Goal: Transaction & Acquisition: Purchase product/service

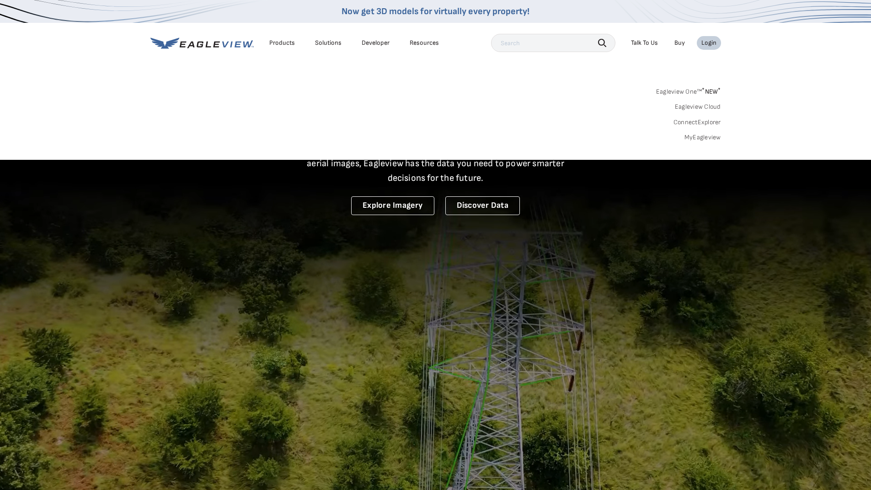
click at [705, 138] on link "MyEagleview" at bounding box center [702, 137] width 37 height 8
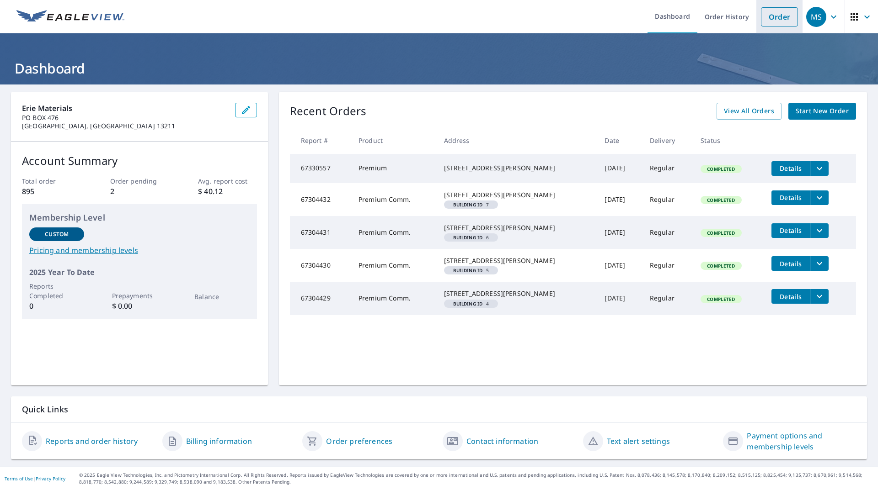
click at [761, 18] on link "Order" at bounding box center [779, 16] width 37 height 19
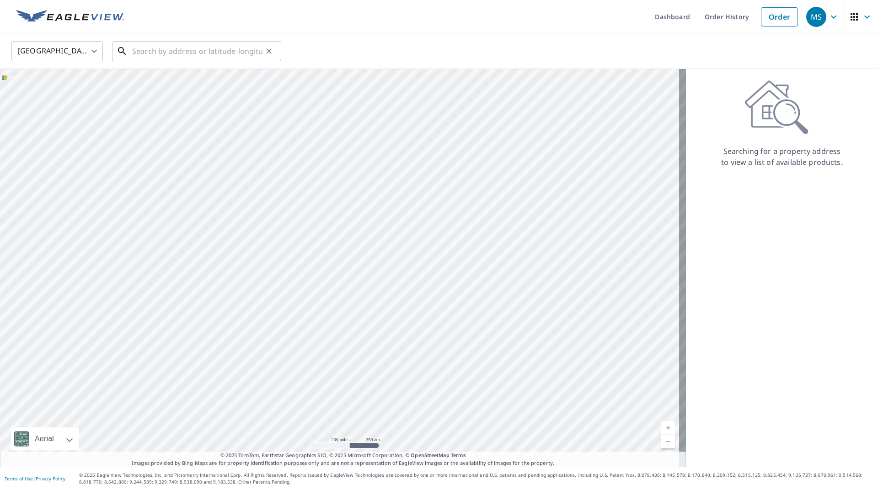
click at [182, 56] on input "text" at bounding box center [197, 51] width 130 height 26
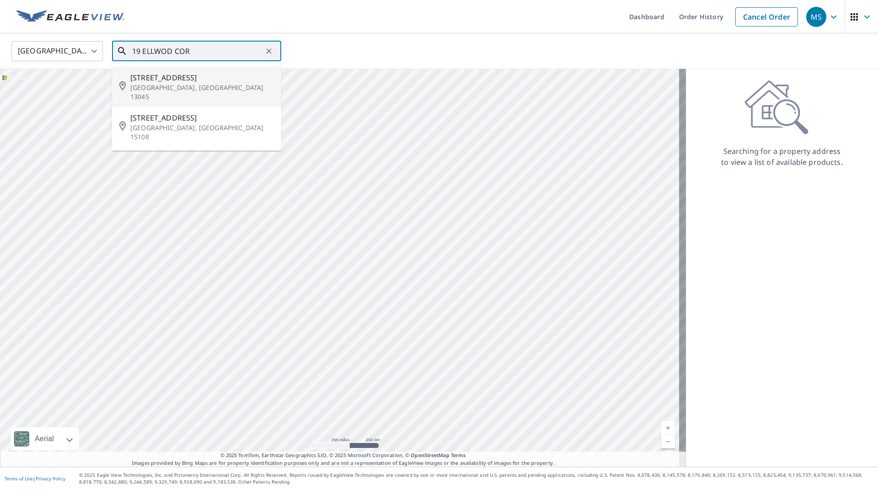
click at [174, 80] on span "[STREET_ADDRESS]" at bounding box center [202, 77] width 144 height 11
type input "[STREET_ADDRESS]"
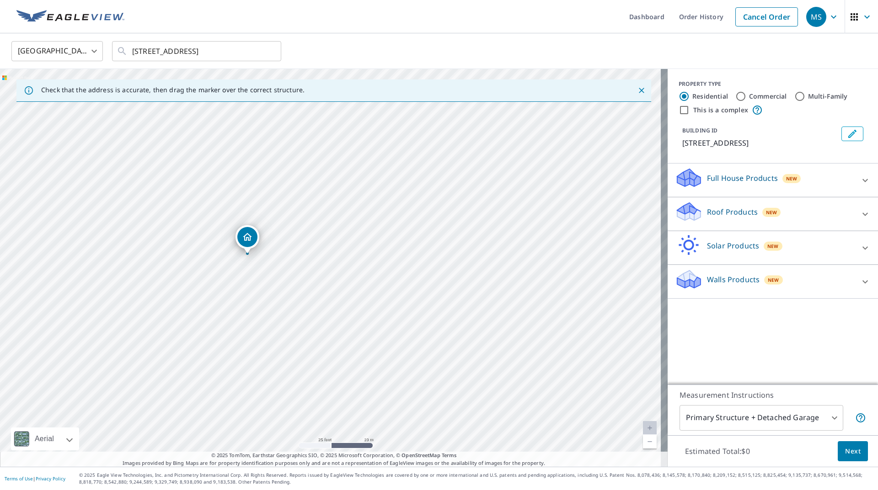
click at [738, 215] on p "Roof Products" at bounding box center [732, 212] width 51 height 11
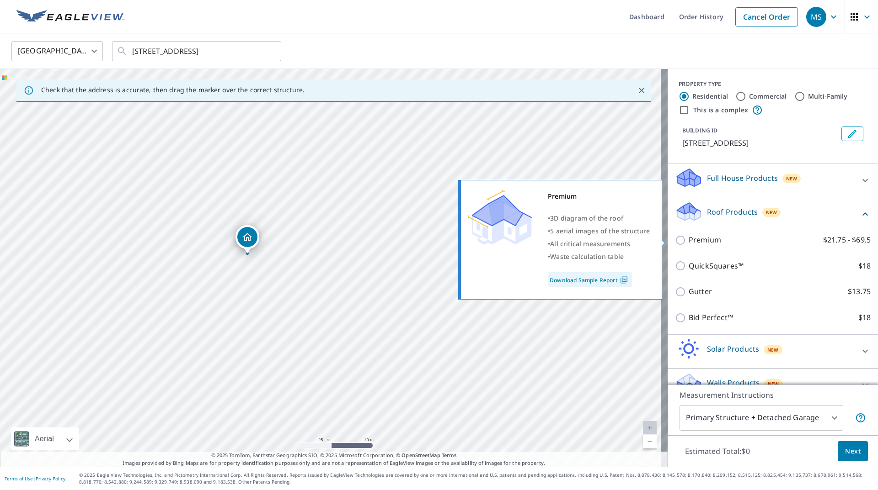
click at [688, 240] on p "Premium" at bounding box center [704, 239] width 32 height 11
click at [684, 240] on input "Premium $21.75 - $69.5" at bounding box center [682, 240] width 14 height 11
checkbox input "true"
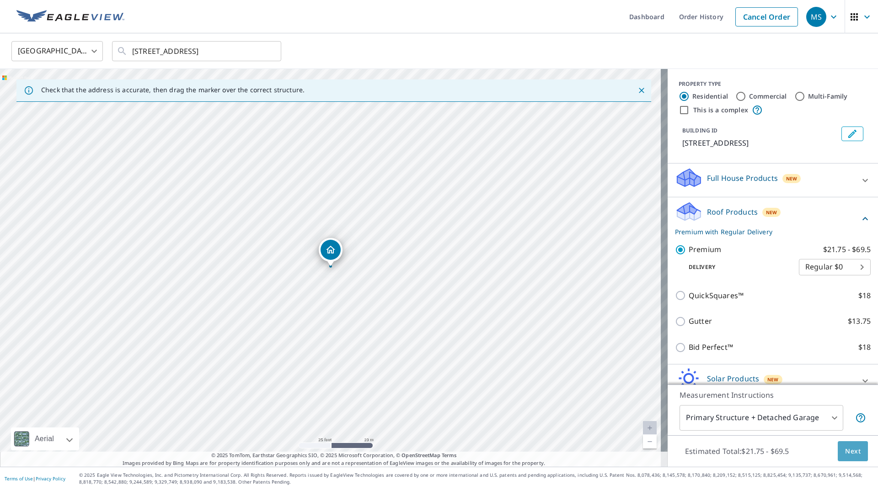
click at [845, 449] on span "Next" at bounding box center [853, 451] width 16 height 11
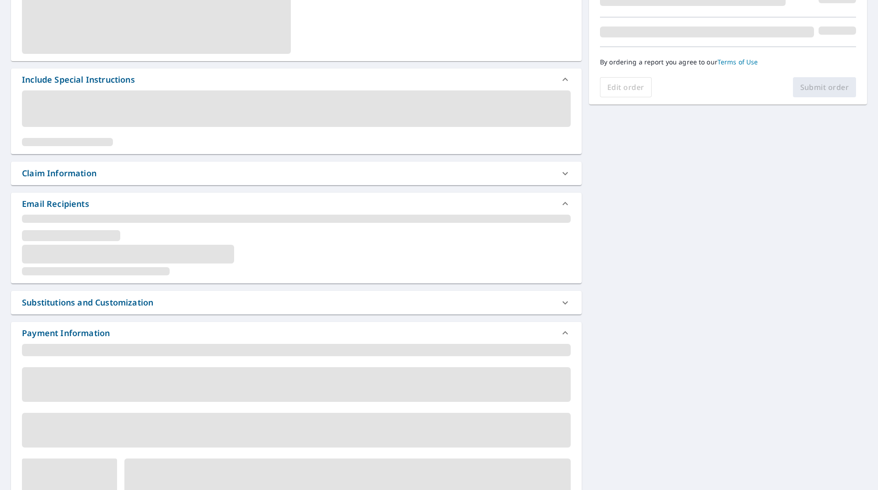
scroll to position [229, 0]
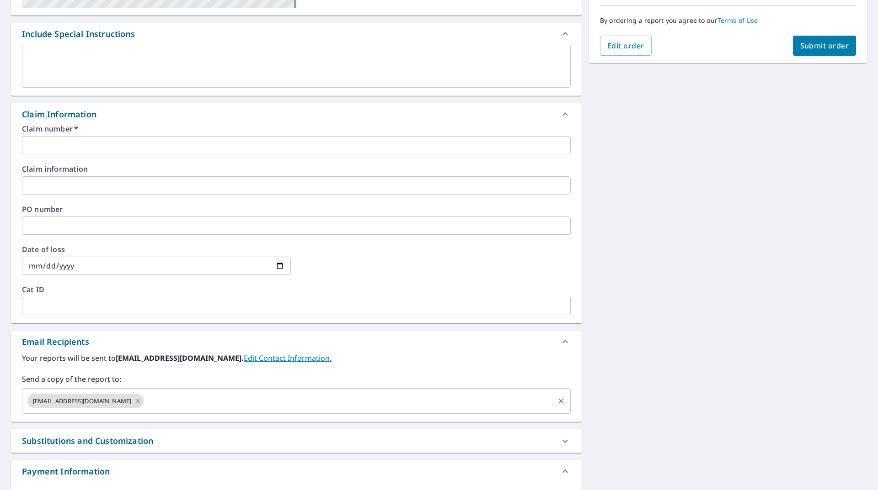
click at [134, 402] on icon at bounding box center [137, 401] width 7 height 10
checkbox input "true"
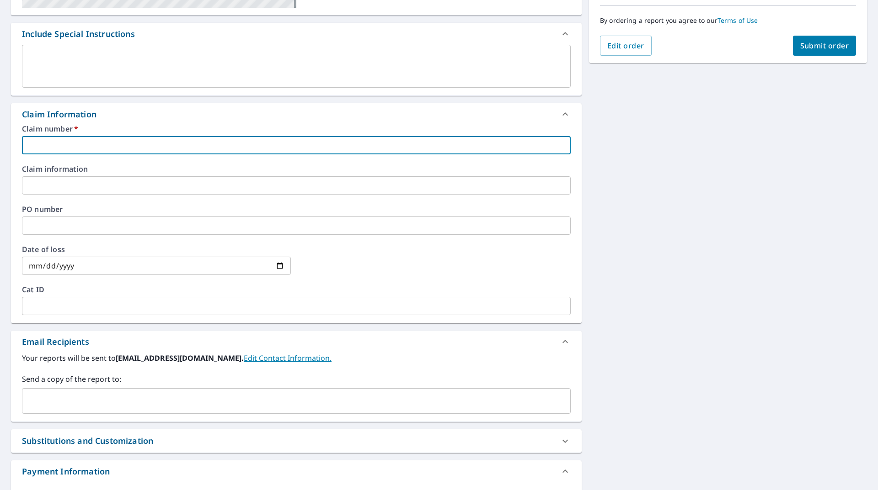
click at [86, 148] on input "text" at bounding box center [296, 145] width 549 height 18
paste input "3554087"
type input "3554087"
checkbox input "true"
type input "3554087"
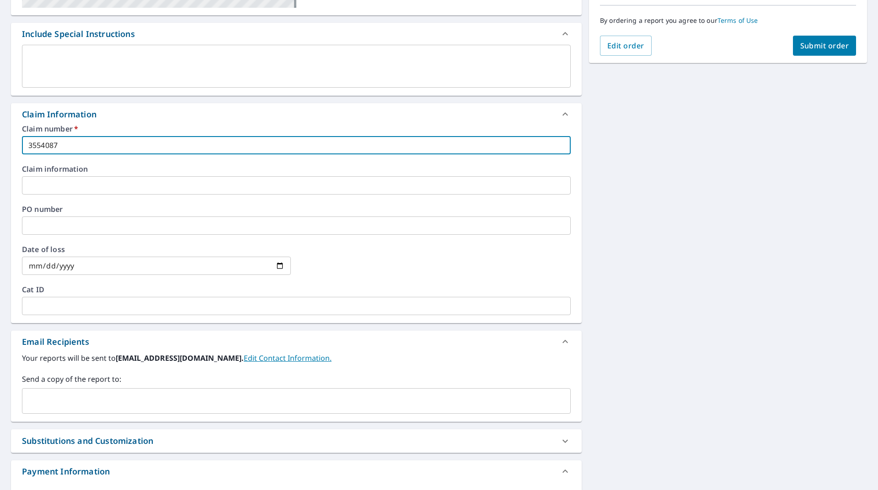
click at [829, 44] on span "Submit order" at bounding box center [824, 46] width 49 height 10
checkbox input "true"
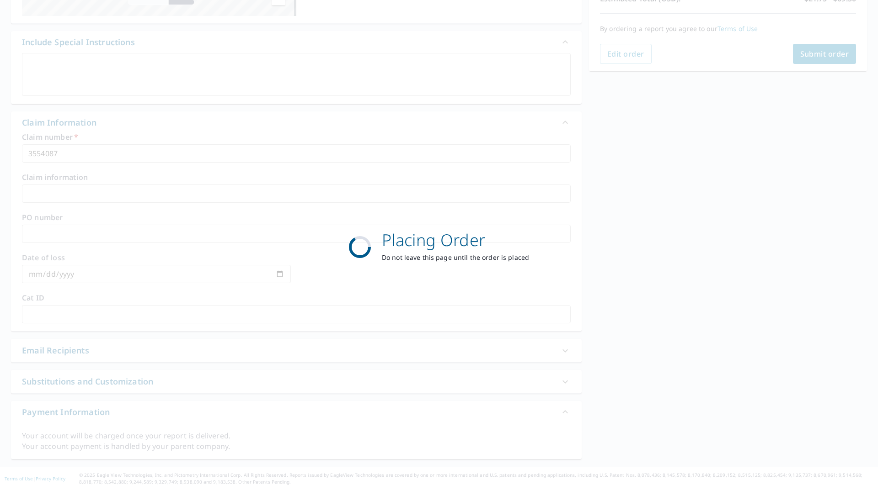
scroll to position [220, 0]
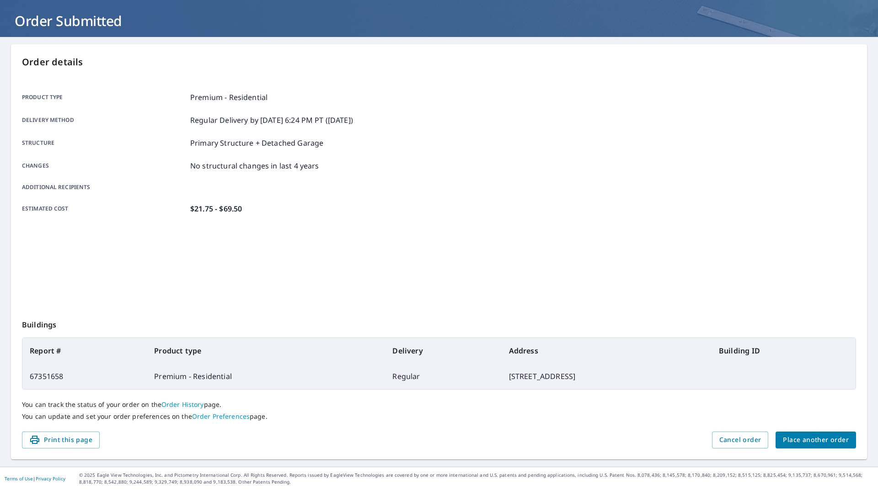
scroll to position [48, 0]
